Goal: Task Accomplishment & Management: Manage account settings

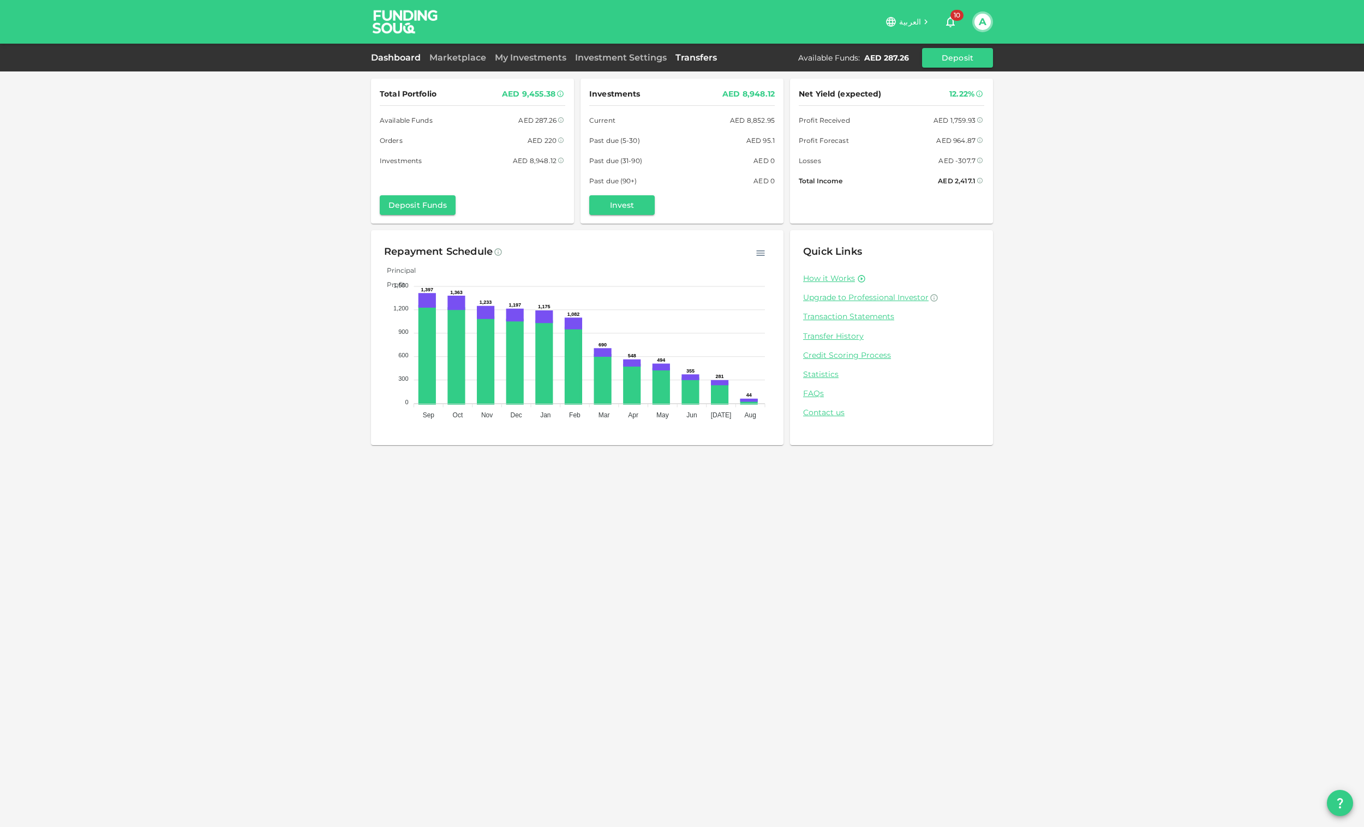
click at [708, 59] on link "Transfers" at bounding box center [696, 57] width 50 height 10
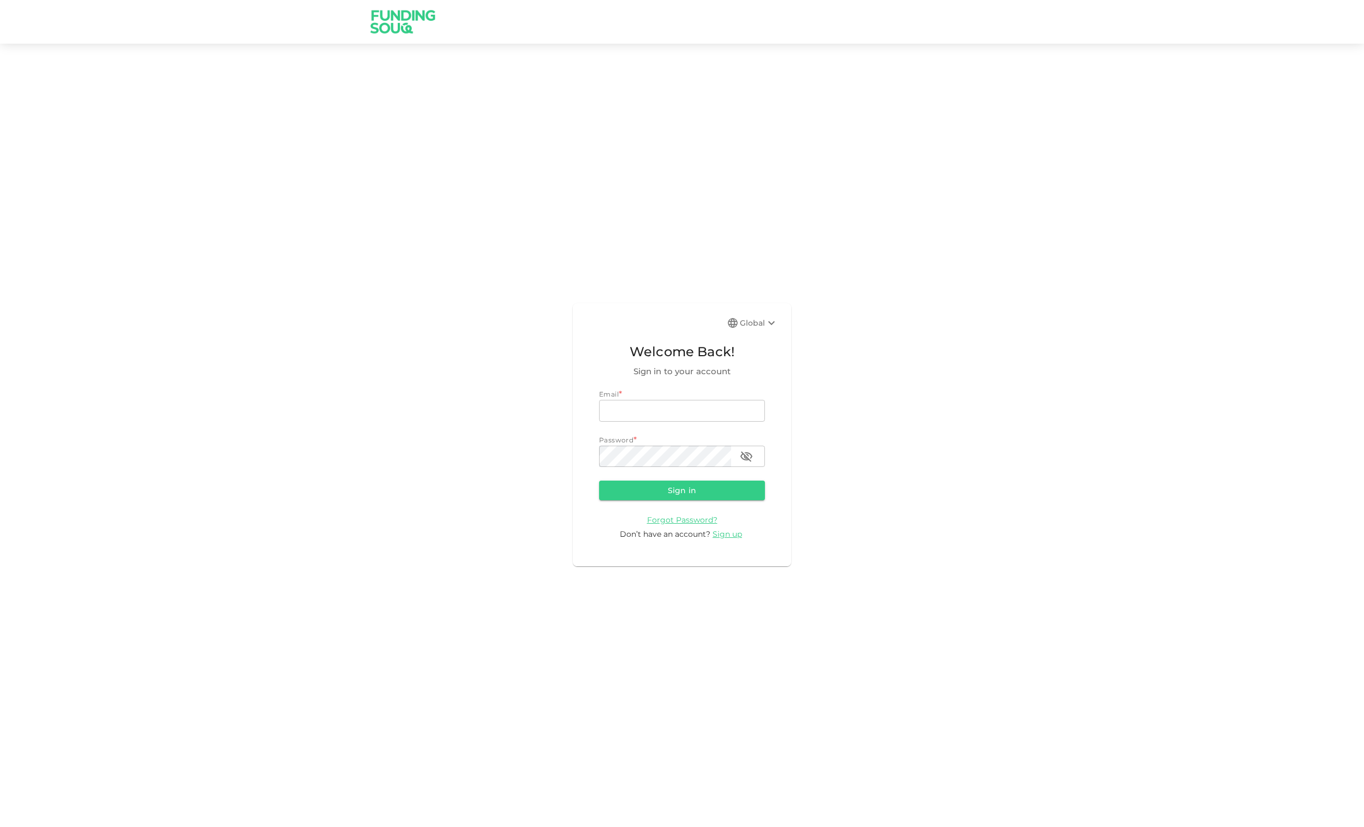
type input "[EMAIL_ADDRESS][DOMAIN_NAME]"
click at [702, 487] on button "Sign in" at bounding box center [682, 491] width 166 height 20
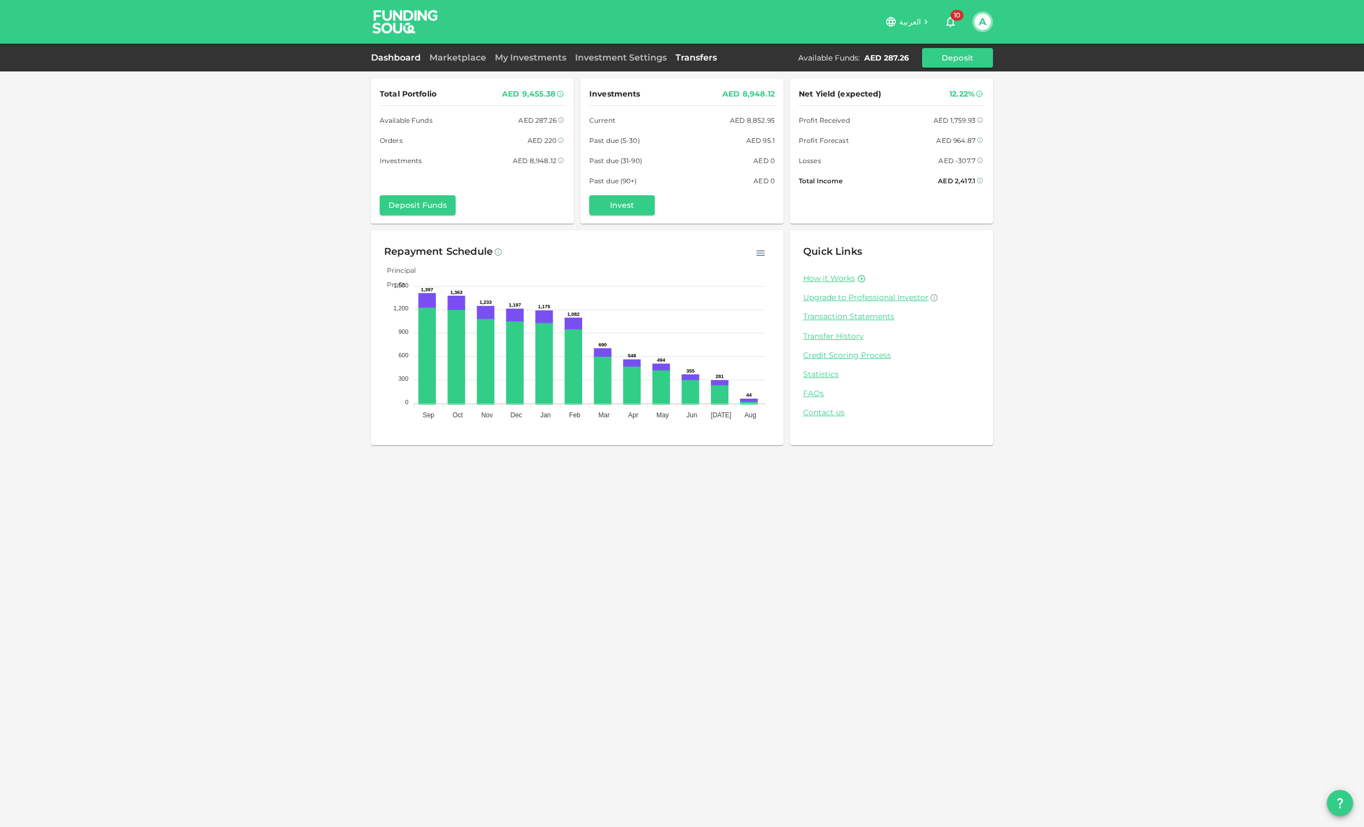
click at [690, 56] on link "Transfers" at bounding box center [696, 57] width 50 height 10
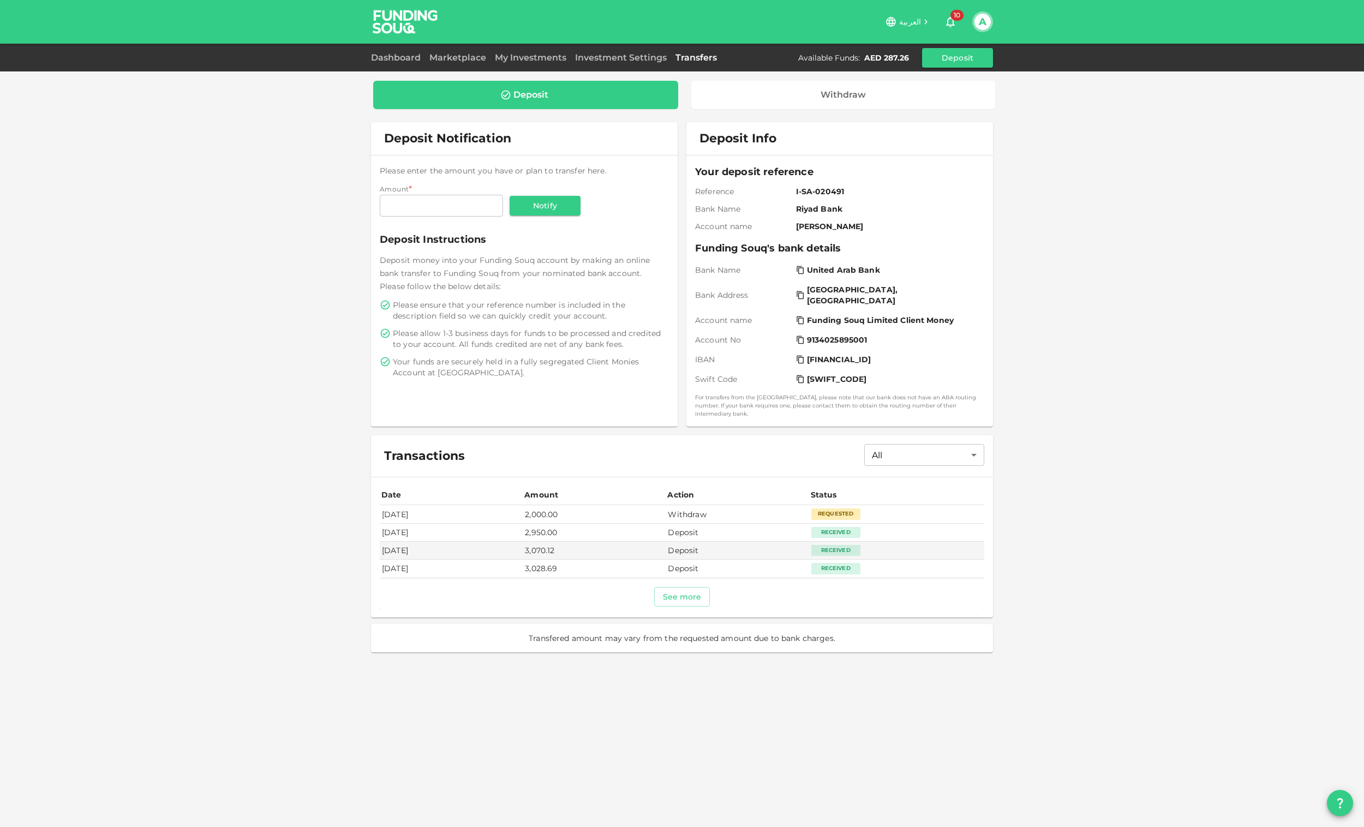
click at [845, 511] on div "Requested" at bounding box center [835, 513] width 49 height 11
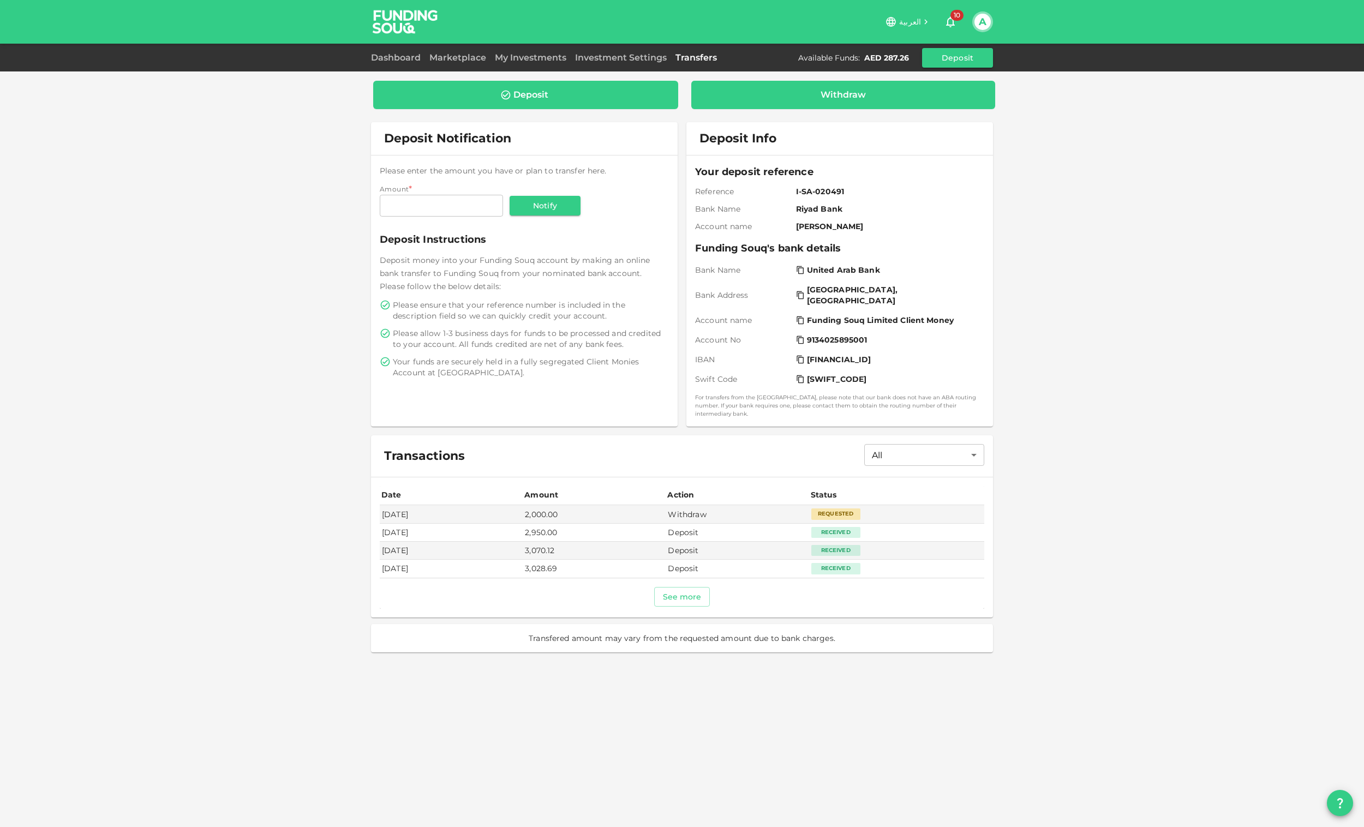
click at [830, 94] on div "Withdraw" at bounding box center [843, 94] width 45 height 11
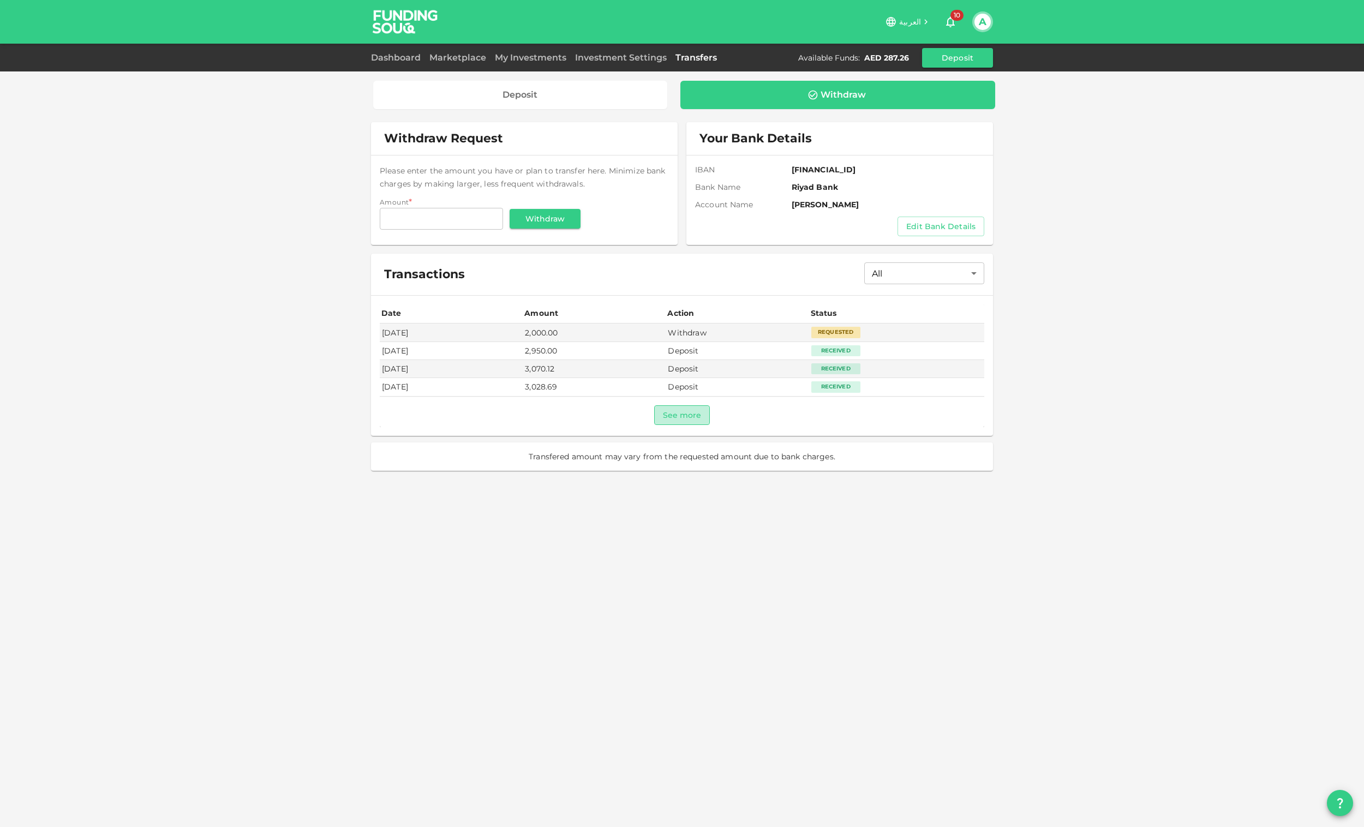
click at [675, 408] on button "See more" at bounding box center [682, 415] width 56 height 20
click at [378, 55] on link "Dashboard" at bounding box center [398, 57] width 54 height 10
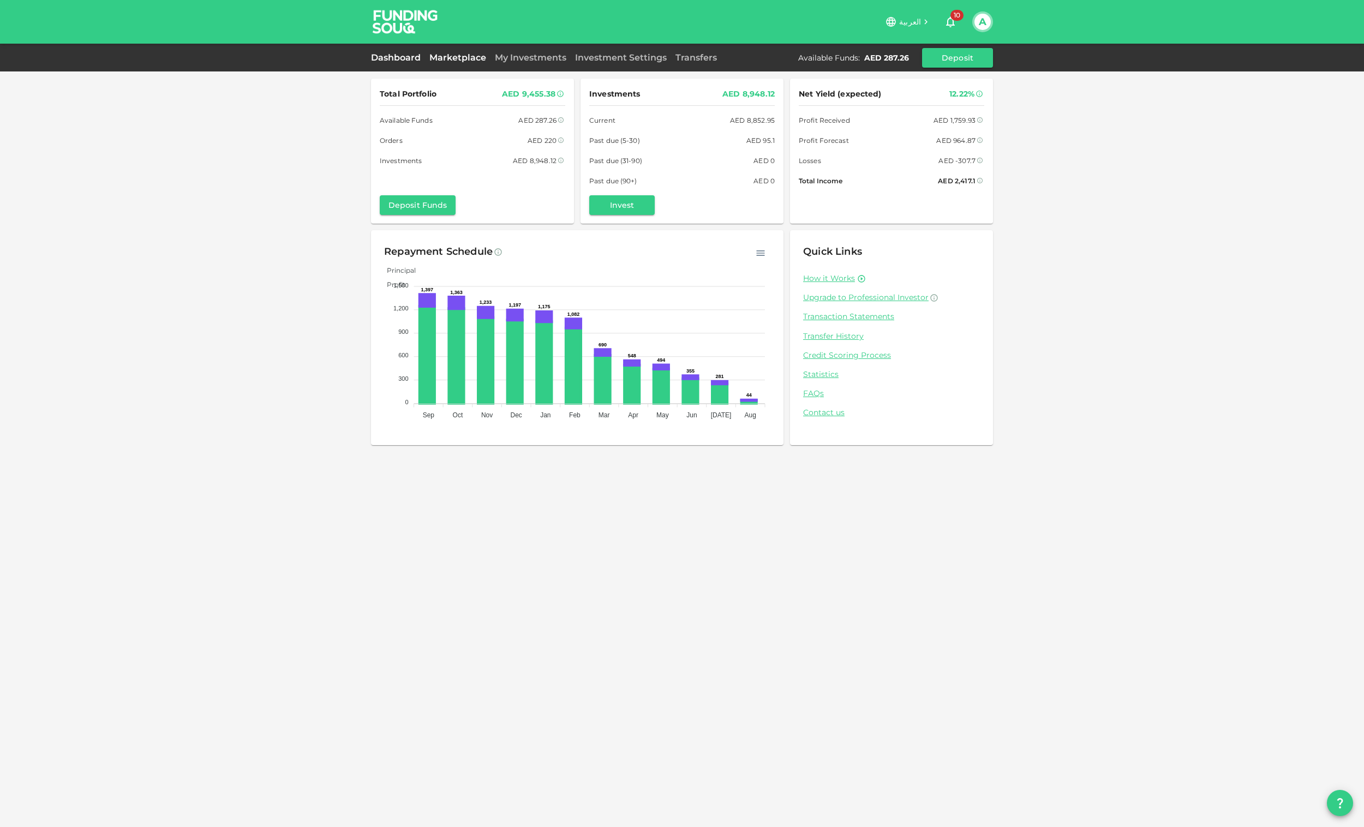
click at [468, 57] on link "Marketplace" at bounding box center [457, 57] width 65 height 10
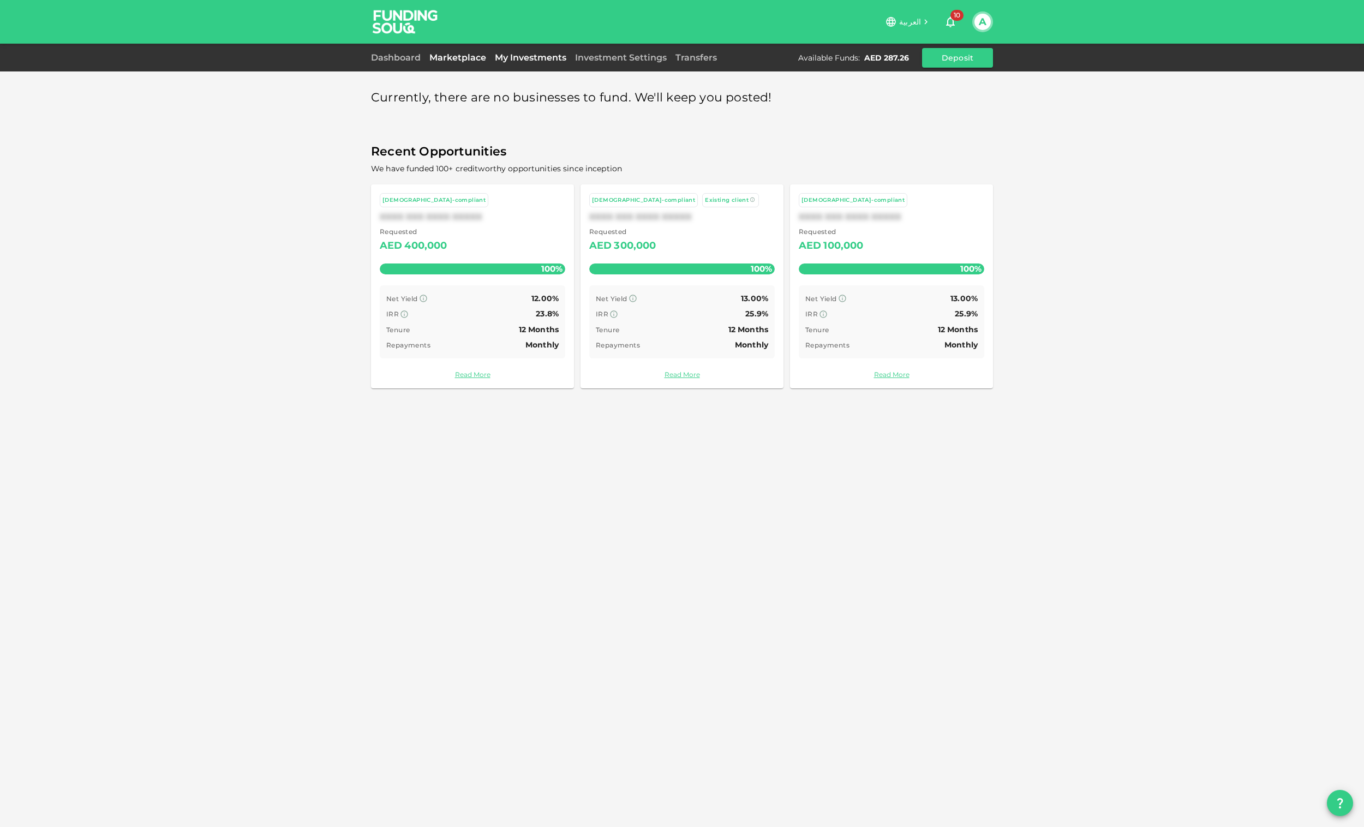
click at [534, 59] on link "My Investments" at bounding box center [530, 57] width 80 height 10
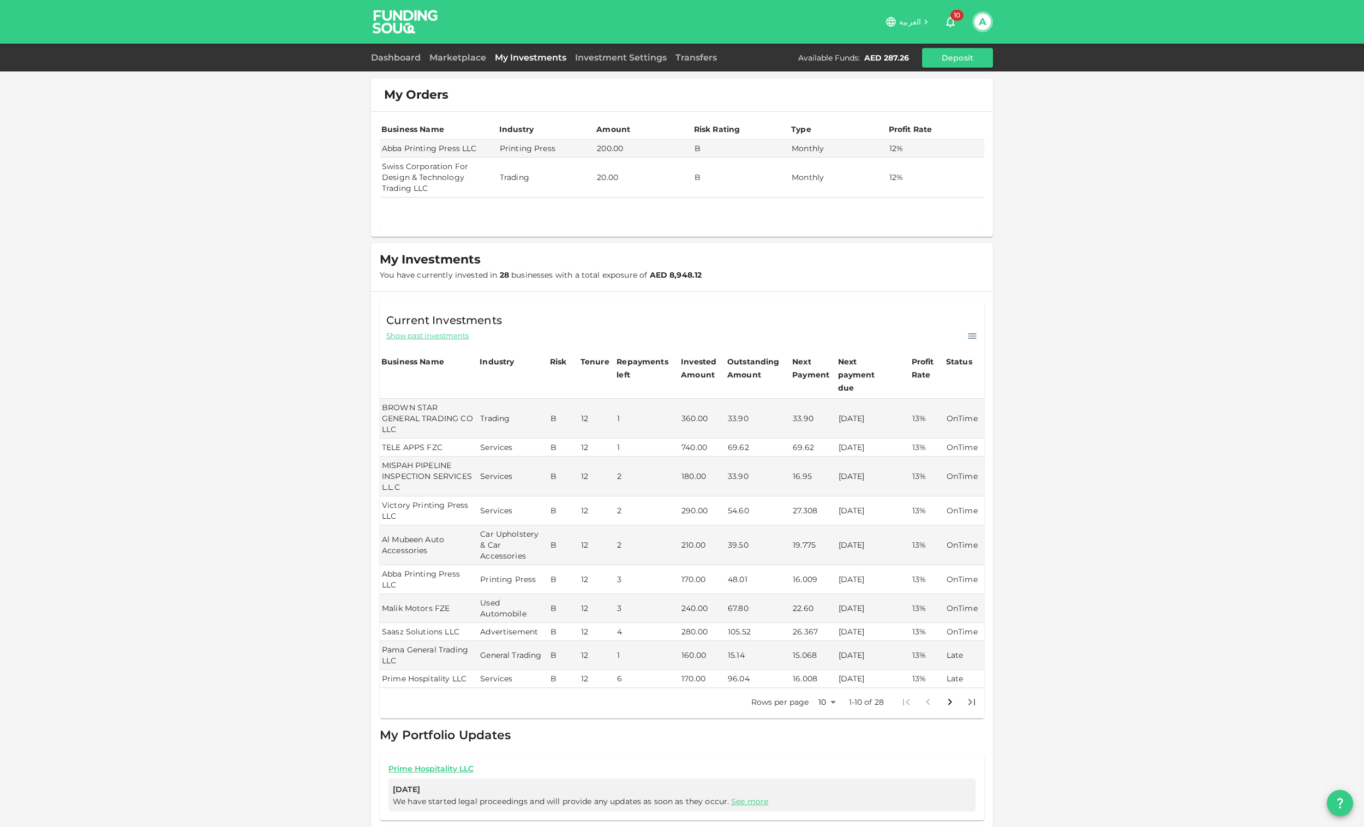
click at [611, 63] on div "Investment Settings" at bounding box center [621, 57] width 100 height 13
click at [534, 61] on link "My Investments" at bounding box center [530, 57] width 80 height 10
click at [612, 58] on link "Investment Settings" at bounding box center [621, 57] width 100 height 10
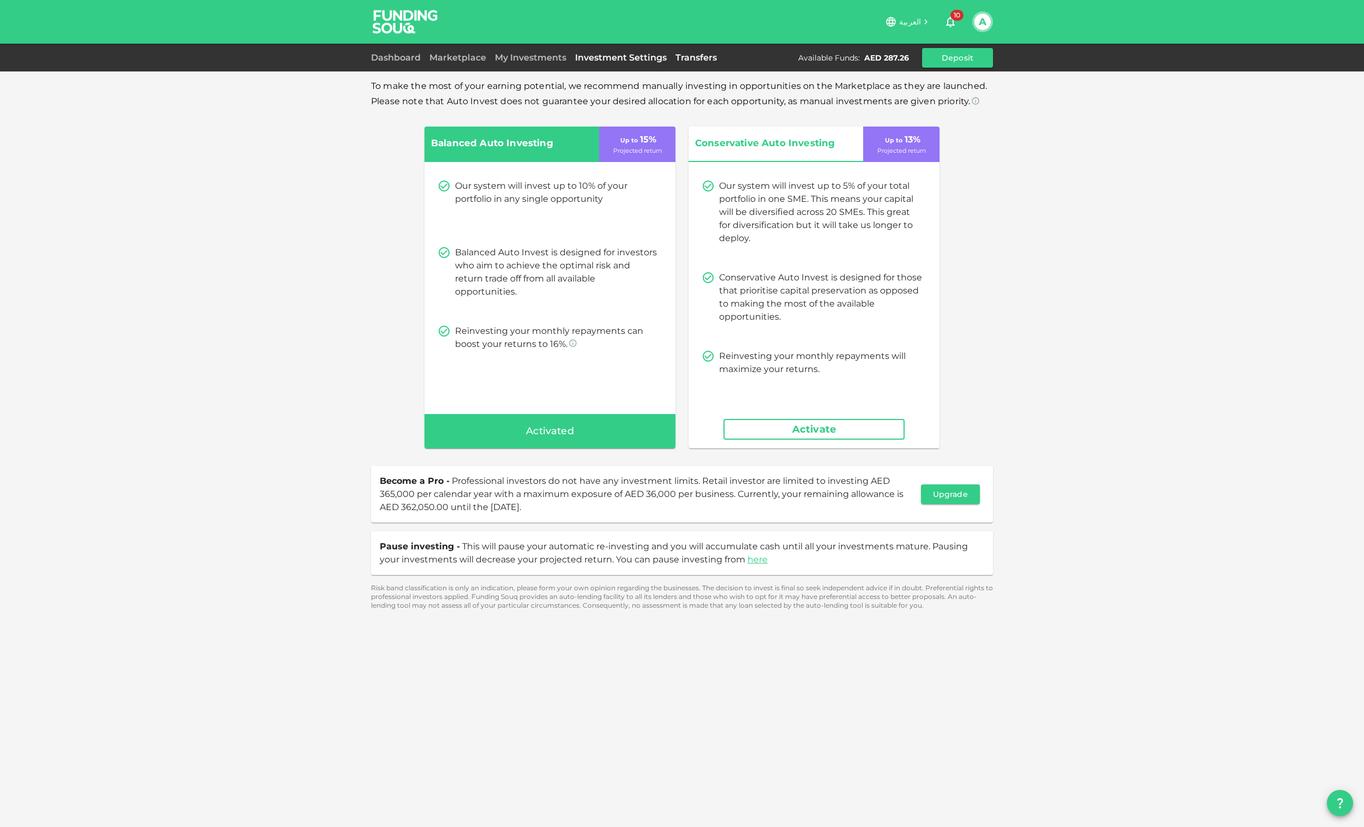
click at [694, 56] on link "Transfers" at bounding box center [696, 57] width 50 height 10
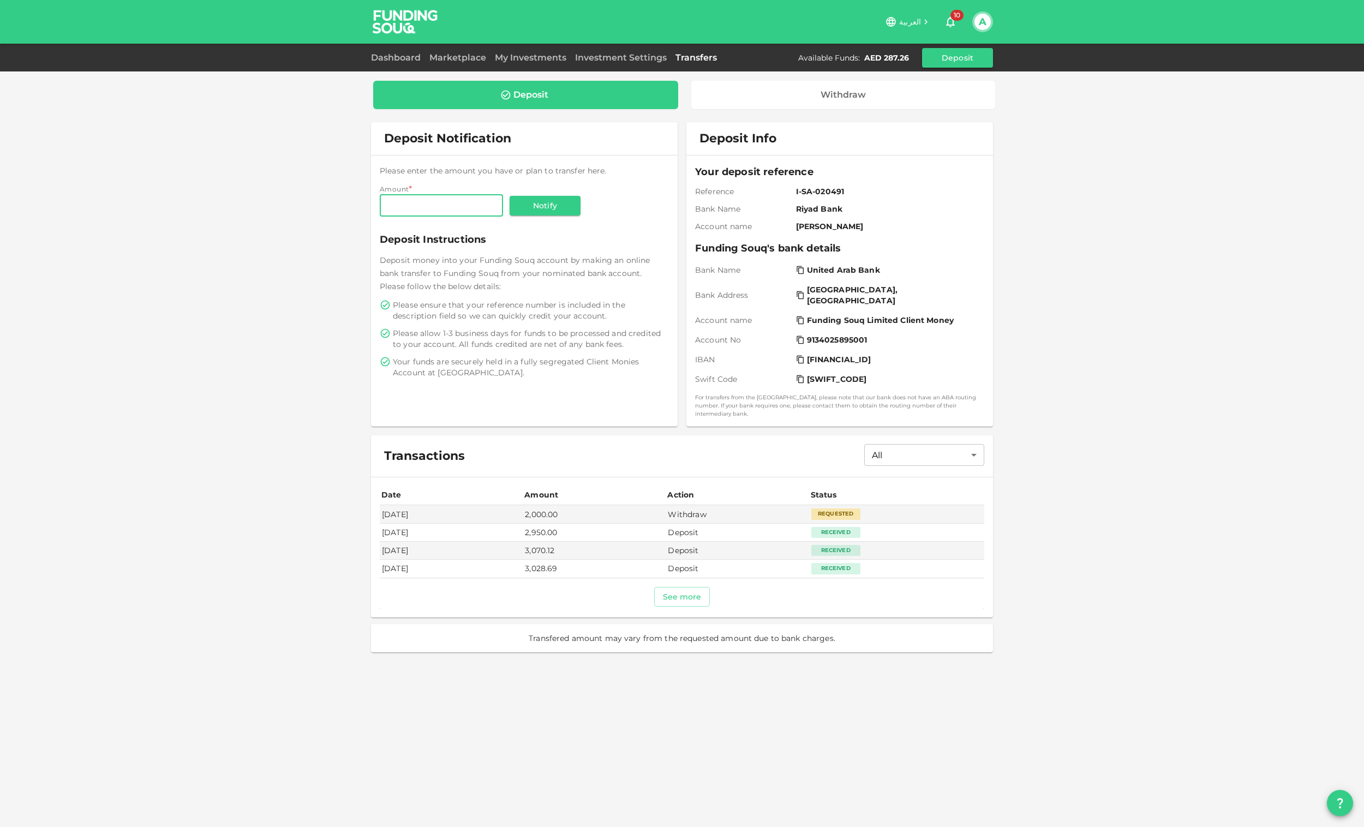
click at [986, 25] on button "A" at bounding box center [982, 22] width 16 height 16
click at [915, 80] on div "My Profile" at bounding box center [914, 81] width 40 height 11
